Goal: Task Accomplishment & Management: Use online tool/utility

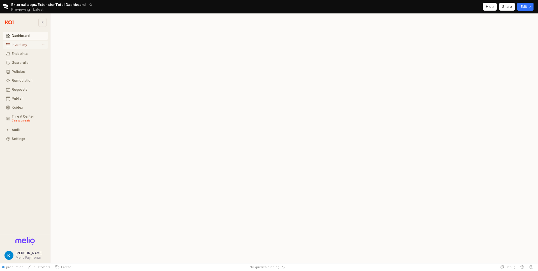
click at [22, 47] on div "Inventory" at bounding box center [26, 45] width 29 height 4
click at [33, 52] on div "All Items" at bounding box center [28, 54] width 33 height 4
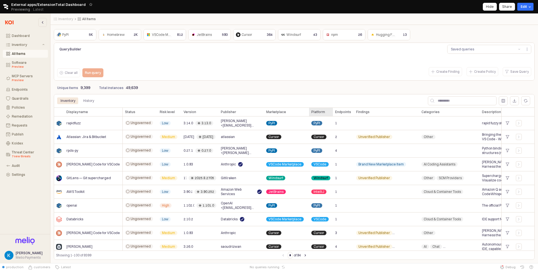
click at [315, 112] on div "Platform Platform" at bounding box center [321, 112] width 24 height 9
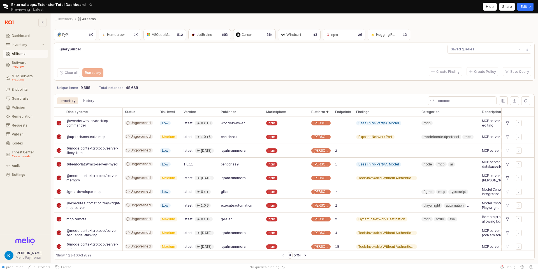
click at [283, 78] on div "Query Builder Saved queries Clear all Run query Create Finding Create Policy Sa…" at bounding box center [294, 62] width 479 height 36
click at [266, 84] on div "Unique items 9,399 Total instances 49,639" at bounding box center [294, 87] width 481 height 11
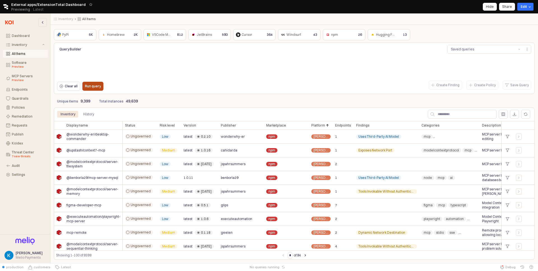
click at [87, 87] on p "Run query" at bounding box center [93, 86] width 16 height 4
click at [488, 10] on div "Hide" at bounding box center [490, 6] width 8 height 7
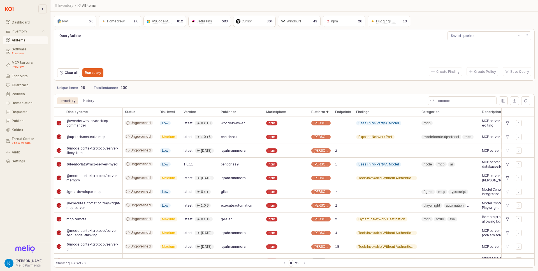
click at [348, 84] on div "Unique items 26 Total instances 130" at bounding box center [294, 87] width 481 height 11
click at [338, 22] on div "npm" at bounding box center [332, 22] width 15 height 6
click at [31, 19] on button "Dashboard" at bounding box center [25, 23] width 45 height 8
